Goal: Transaction & Acquisition: Purchase product/service

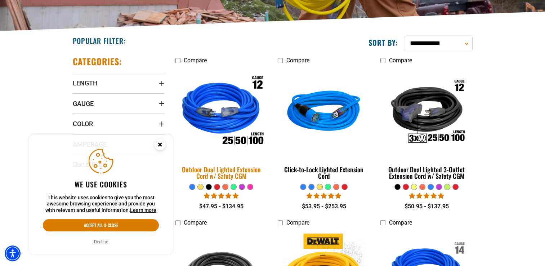
scroll to position [153, 0]
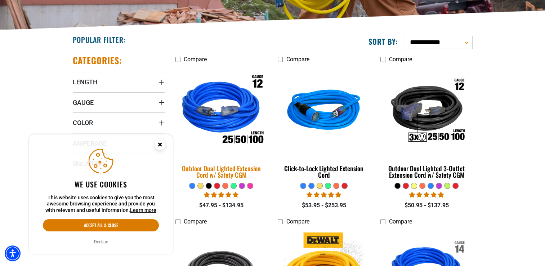
click at [222, 168] on div "Outdoor Dual Lighted Extension Cord w/ Safety CGM" at bounding box center [221, 171] width 92 height 13
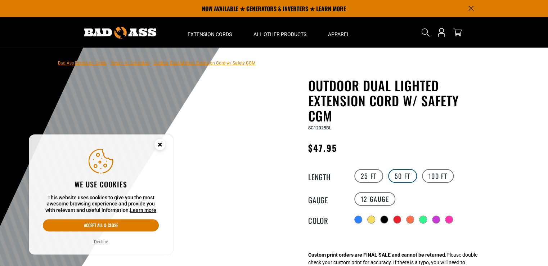
click at [401, 176] on label "50 FT" at bounding box center [402, 176] width 29 height 14
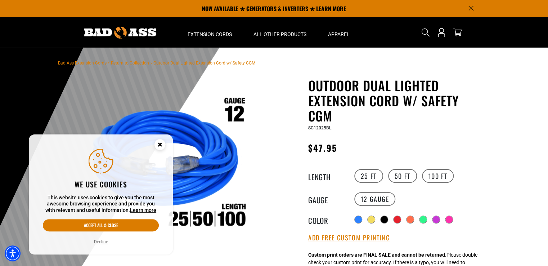
click at [101, 243] on button "Decline" at bounding box center [101, 241] width 18 height 7
